Goal: Task Accomplishment & Management: Manage account settings

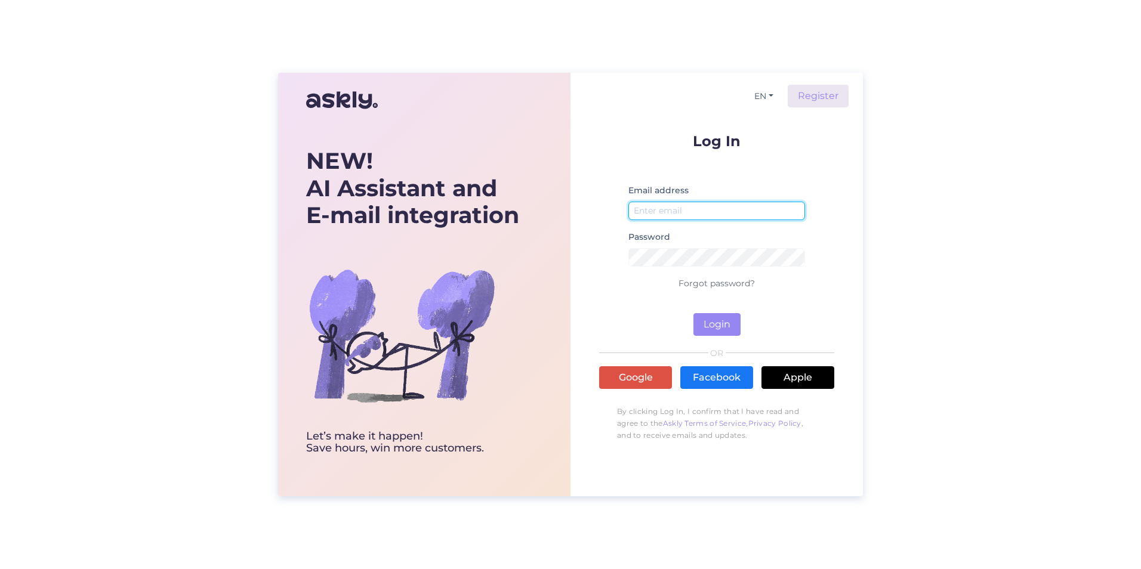
type input "[EMAIL_ADDRESS][DOMAIN_NAME]"
click at [621, 281] on p "Forgot password?" at bounding box center [716, 283] width 235 height 14
click at [710, 319] on button "Login" at bounding box center [717, 324] width 47 height 23
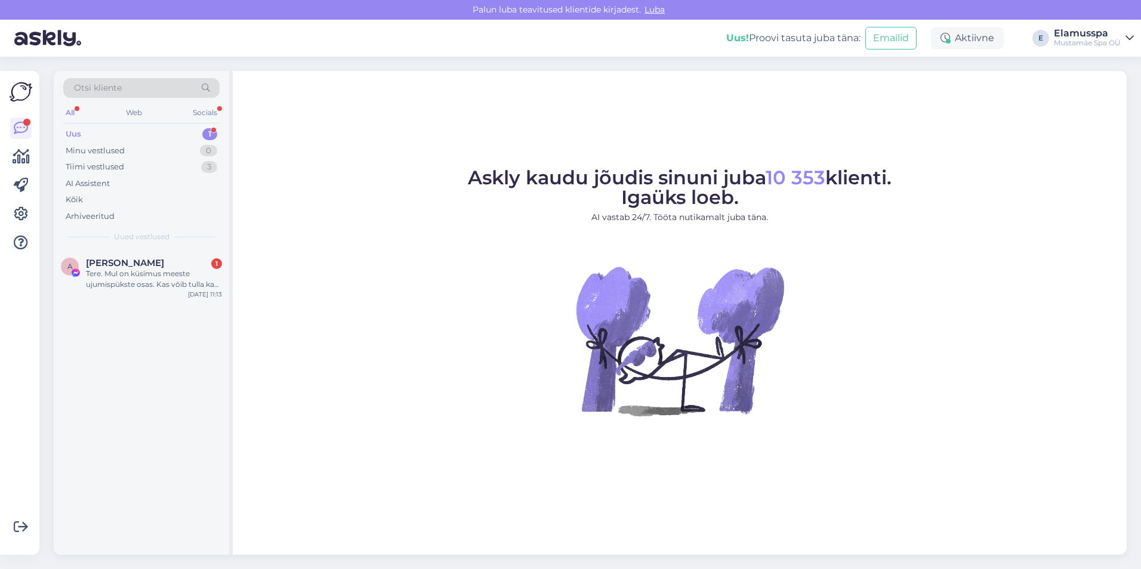
click at [1101, 41] on div "Mustamäe Spa OÜ" at bounding box center [1087, 43] width 67 height 10
click at [1037, 66] on span "Mustamäe Spa OÜ" at bounding box center [1002, 66] width 143 height 19
click at [20, 217] on icon at bounding box center [21, 214] width 14 height 14
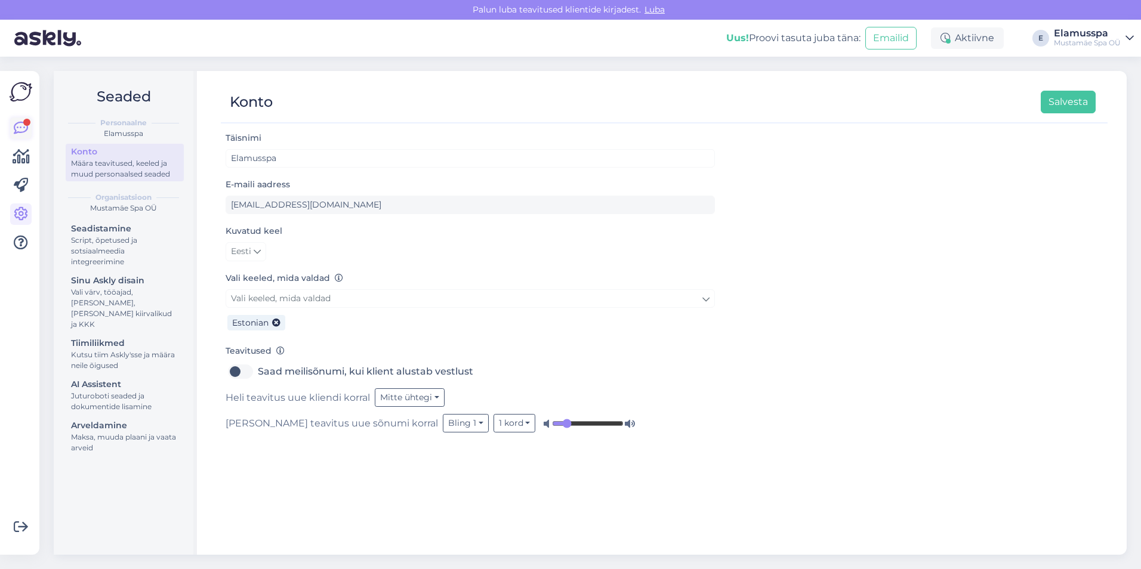
click at [16, 131] on icon at bounding box center [21, 128] width 14 height 14
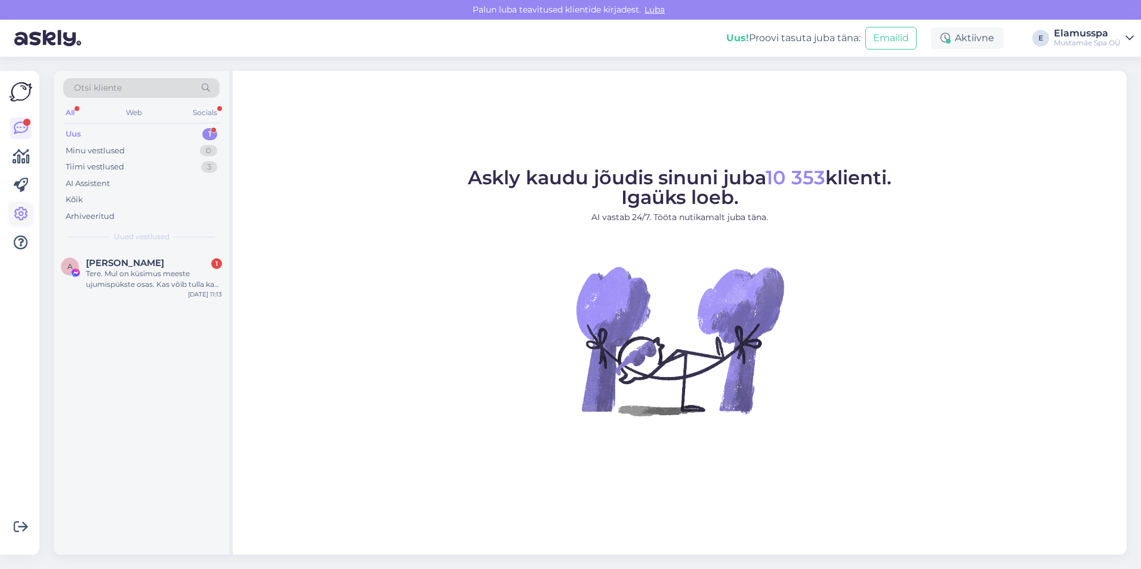
click at [26, 221] on icon at bounding box center [21, 214] width 14 height 14
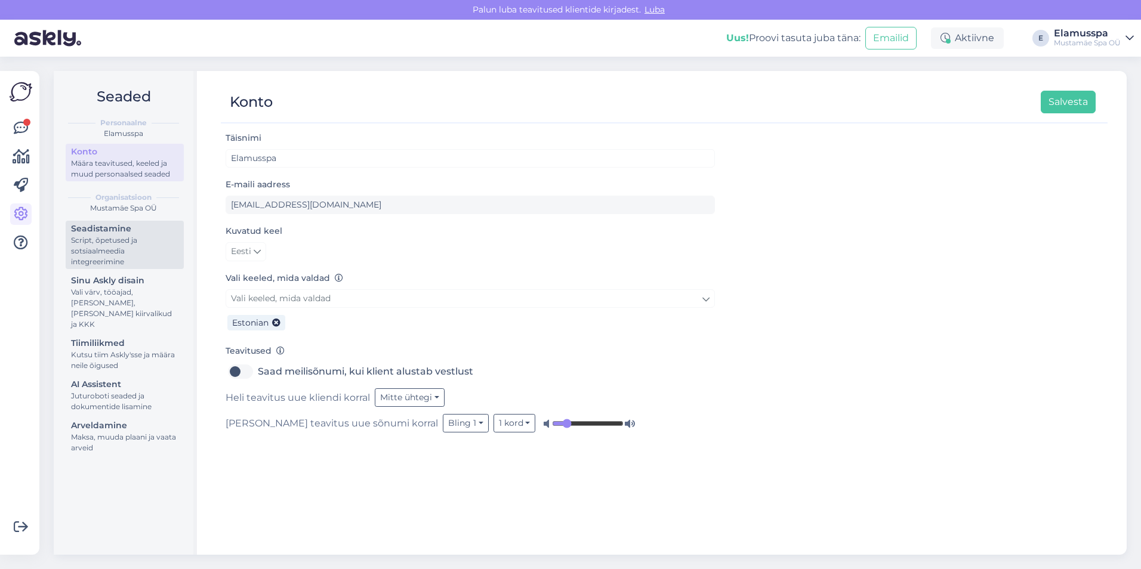
click at [117, 238] on div "Script, õpetused ja sotsiaalmeedia integreerimine" at bounding box center [124, 251] width 107 height 32
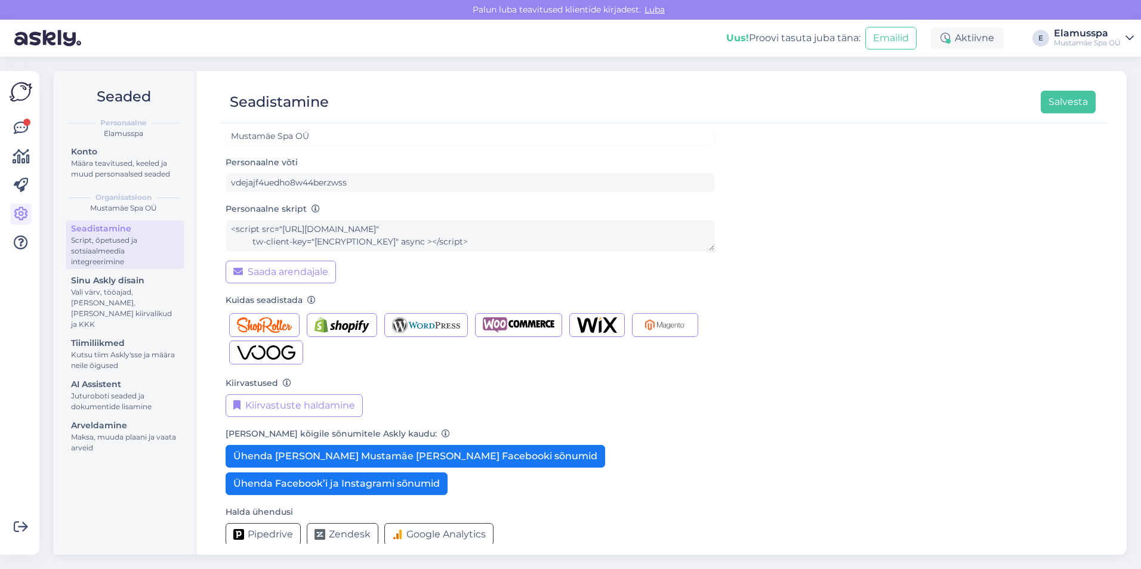
scroll to position [33, 0]
